Goal: Task Accomplishment & Management: Manage account settings

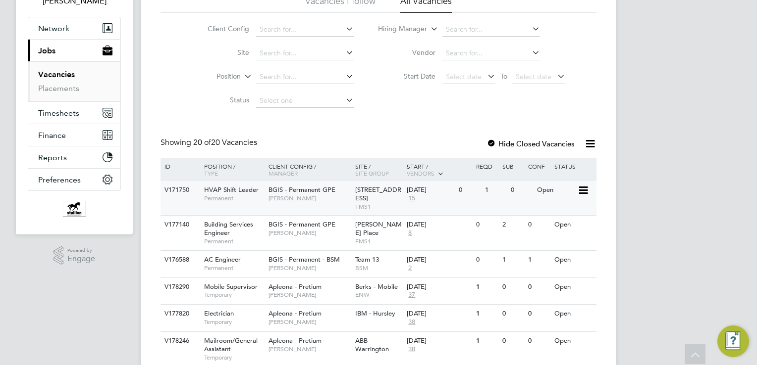
scroll to position [79, 0]
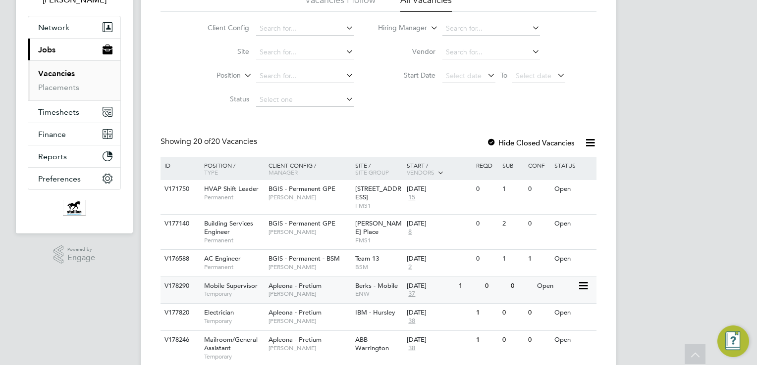
click at [252, 285] on span "Mobile Supervisor" at bounding box center [230, 286] width 53 height 8
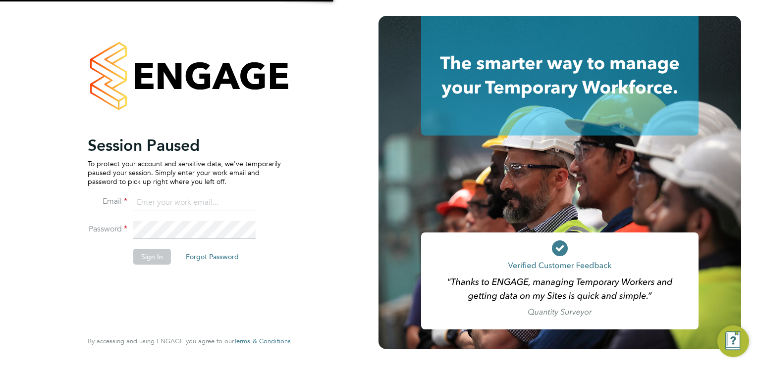
type input "[EMAIL_ADDRESS][DOMAIN_NAME]"
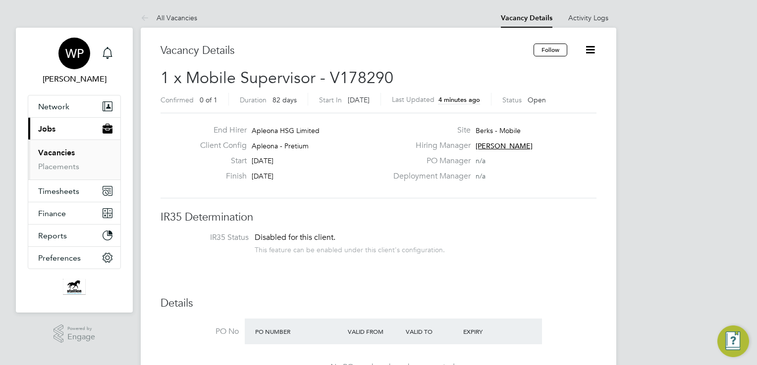
click at [77, 57] on span "WP" at bounding box center [74, 53] width 18 height 13
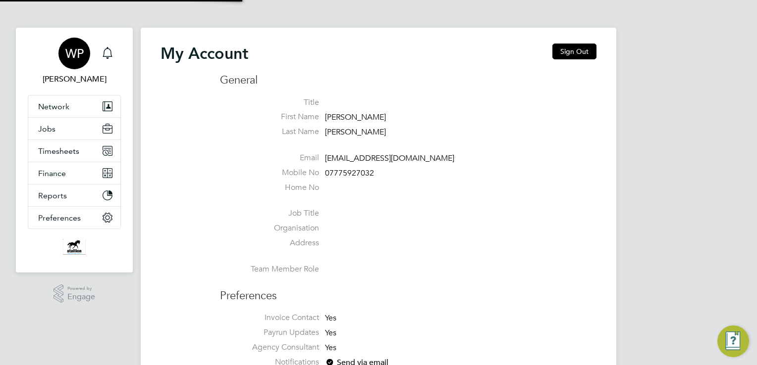
type input "[EMAIL_ADDRESS][DOMAIN_NAME]"
click at [575, 49] on button "Sign Out" at bounding box center [574, 52] width 44 height 16
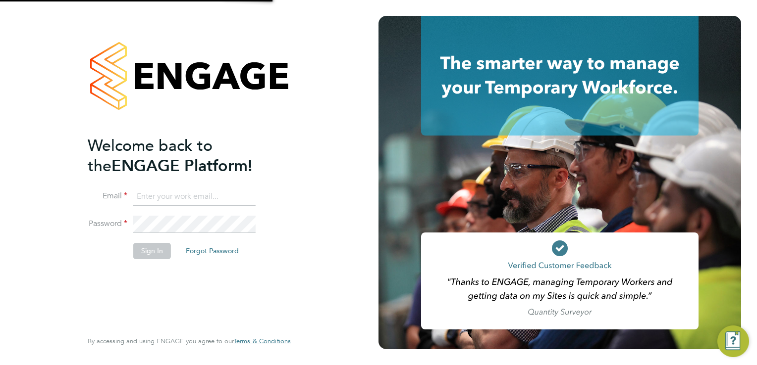
type input "[EMAIL_ADDRESS][DOMAIN_NAME]"
